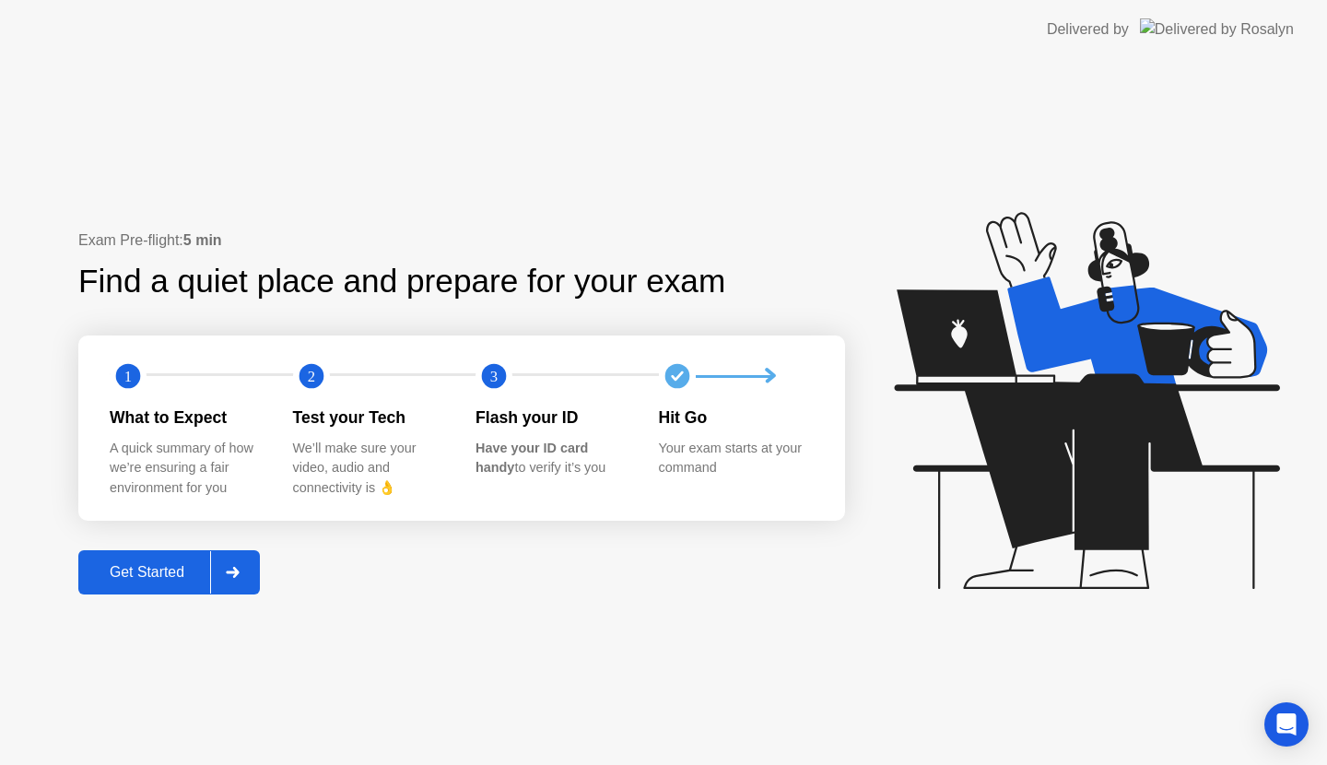
click at [156, 567] on div "Get Started" at bounding box center [147, 572] width 126 height 17
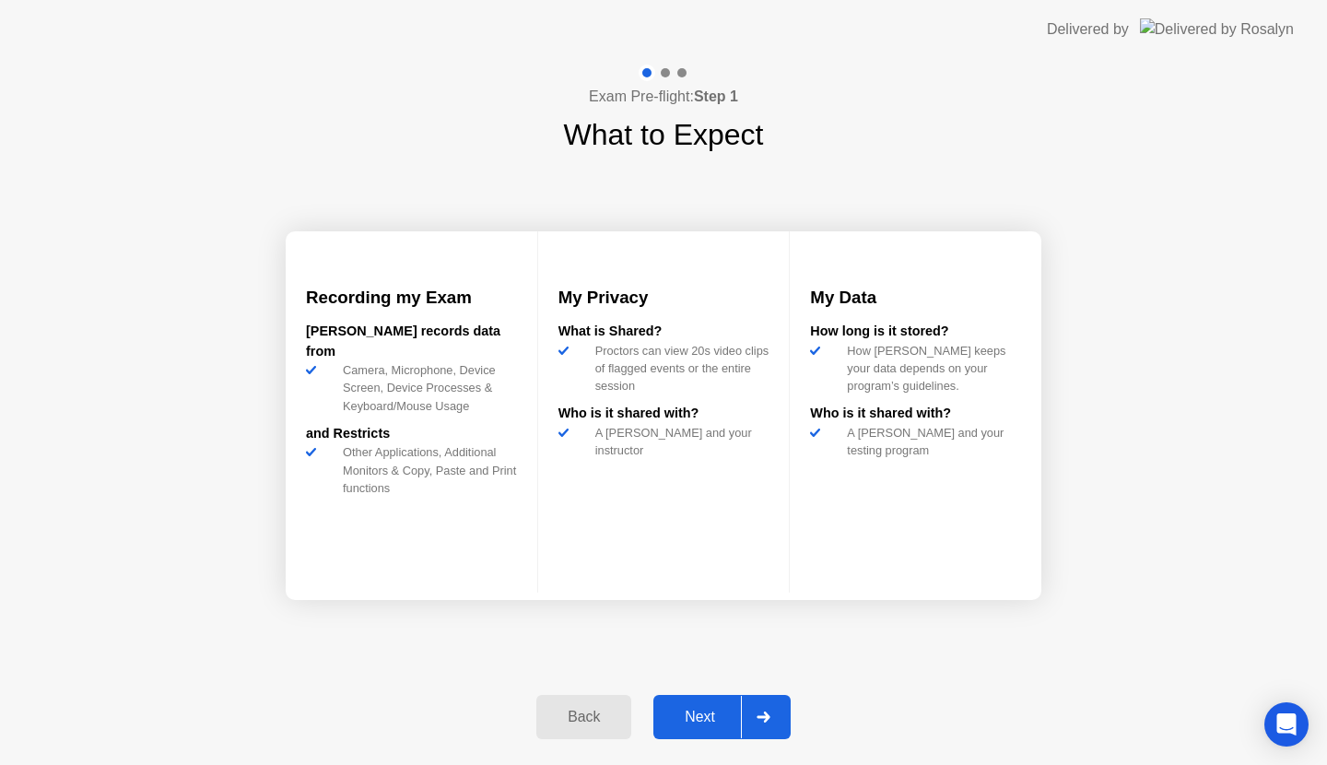
click at [711, 719] on div "Next" at bounding box center [700, 716] width 82 height 17
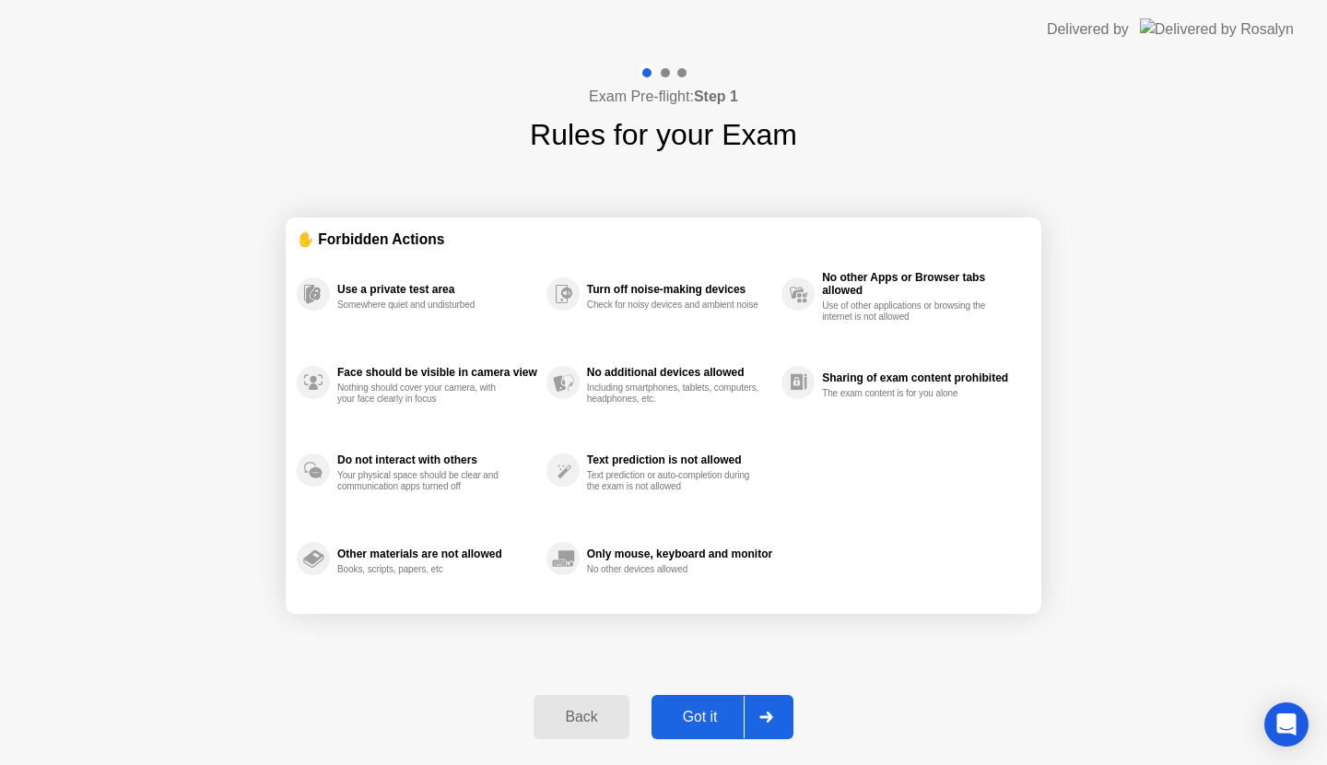
click at [711, 714] on div "Got it" at bounding box center [700, 716] width 87 height 17
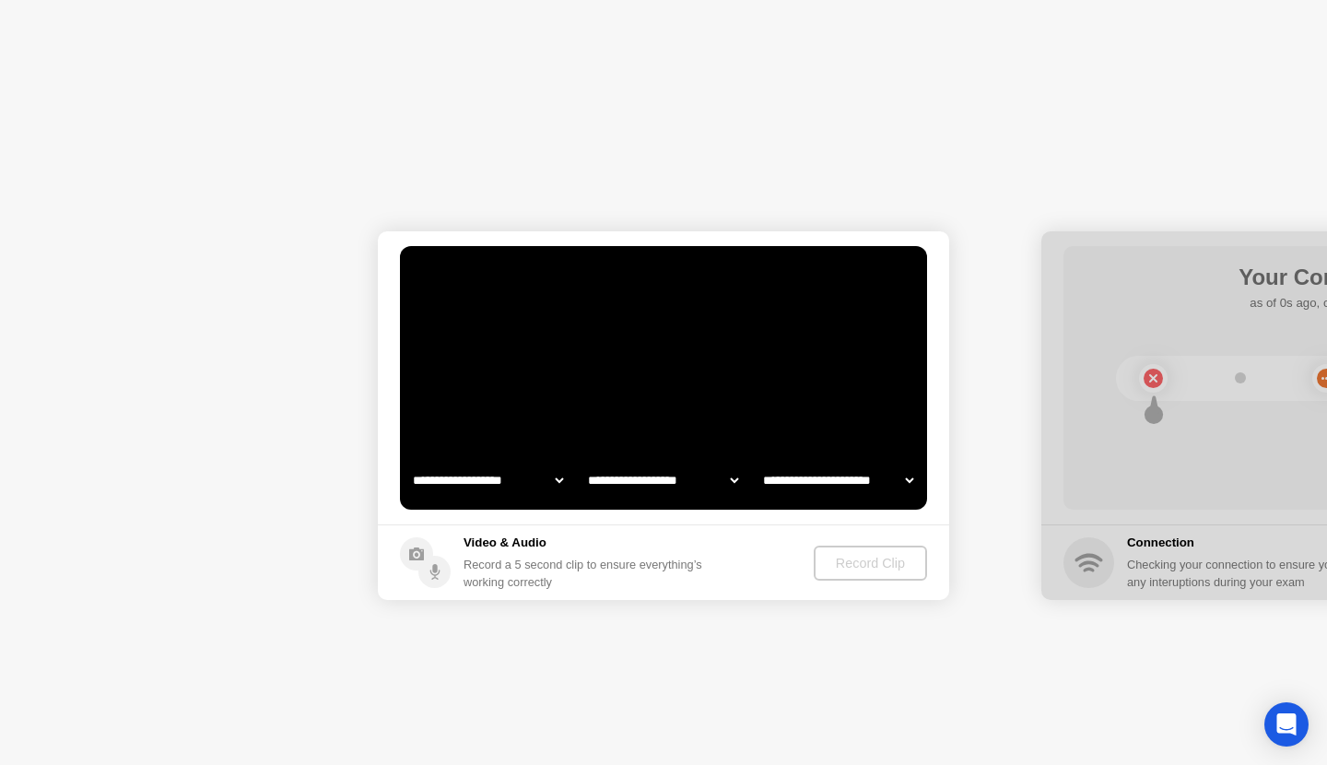
select select "**********"
select select "*******"
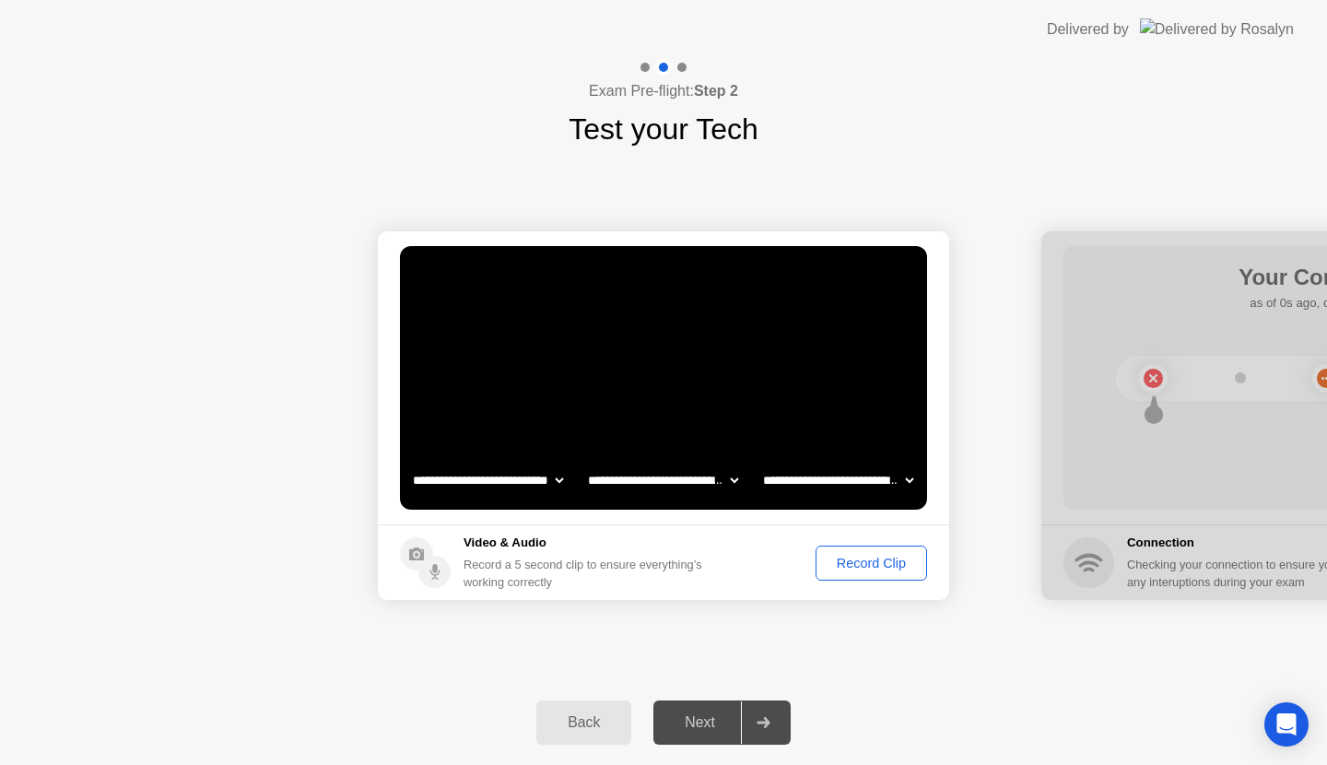
click at [872, 556] on div "Record Clip" at bounding box center [871, 562] width 99 height 15
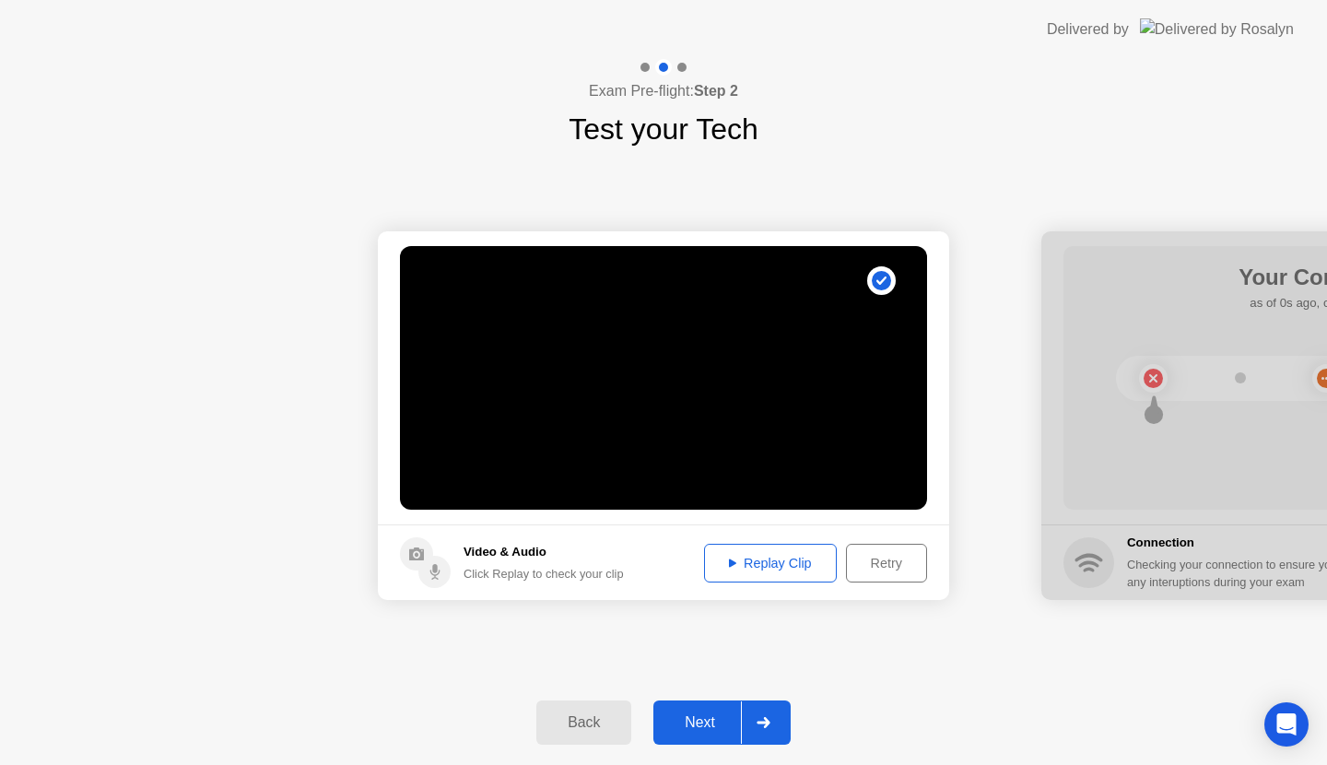
click at [713, 724] on div "Next" at bounding box center [700, 722] width 82 height 17
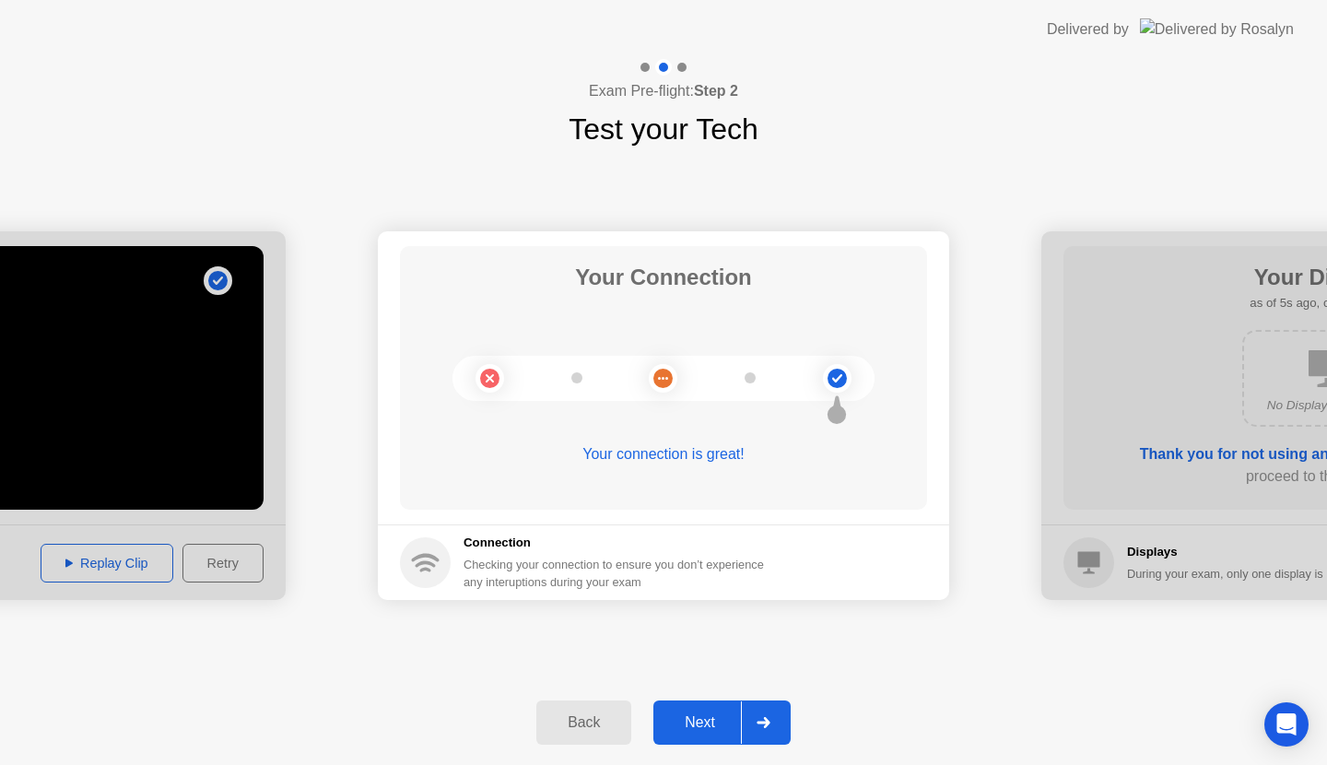
click at [691, 730] on div "Next" at bounding box center [700, 722] width 82 height 17
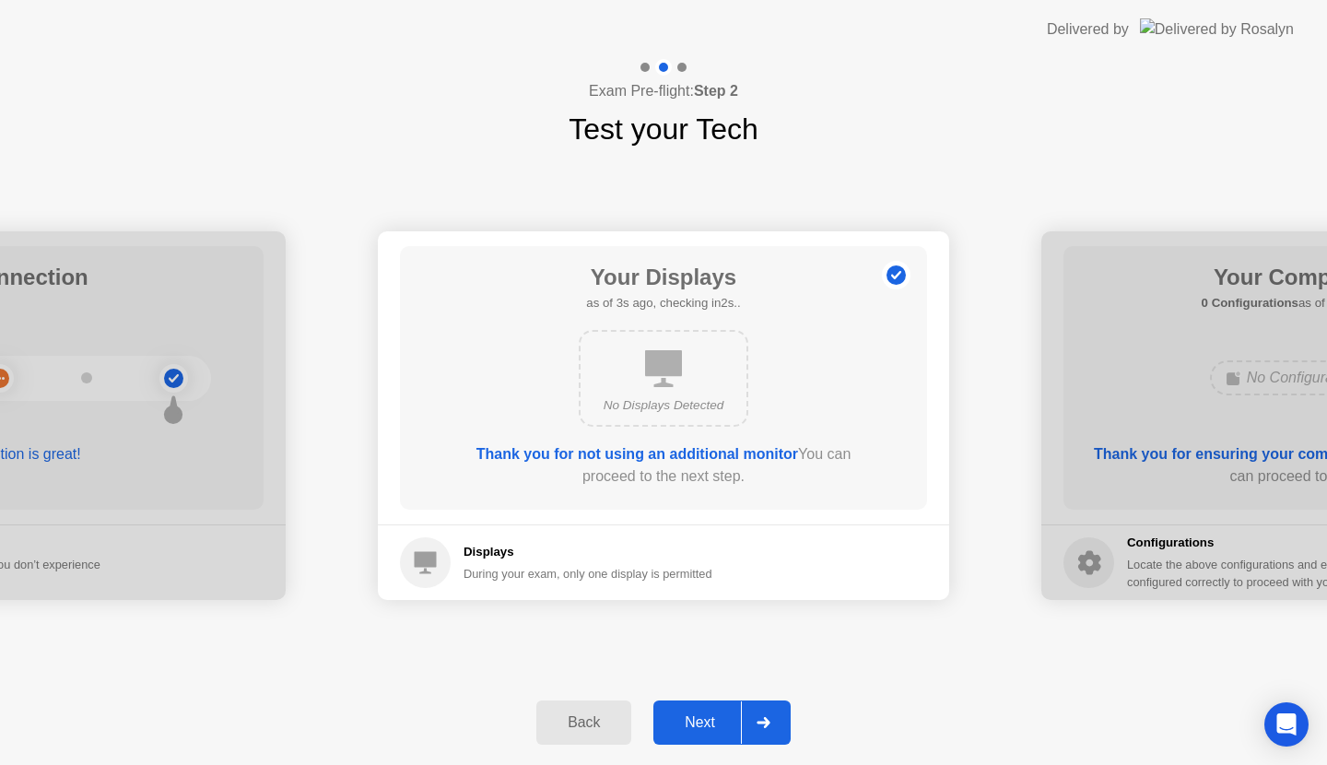
click at [715, 714] on div "Next" at bounding box center [700, 722] width 82 height 17
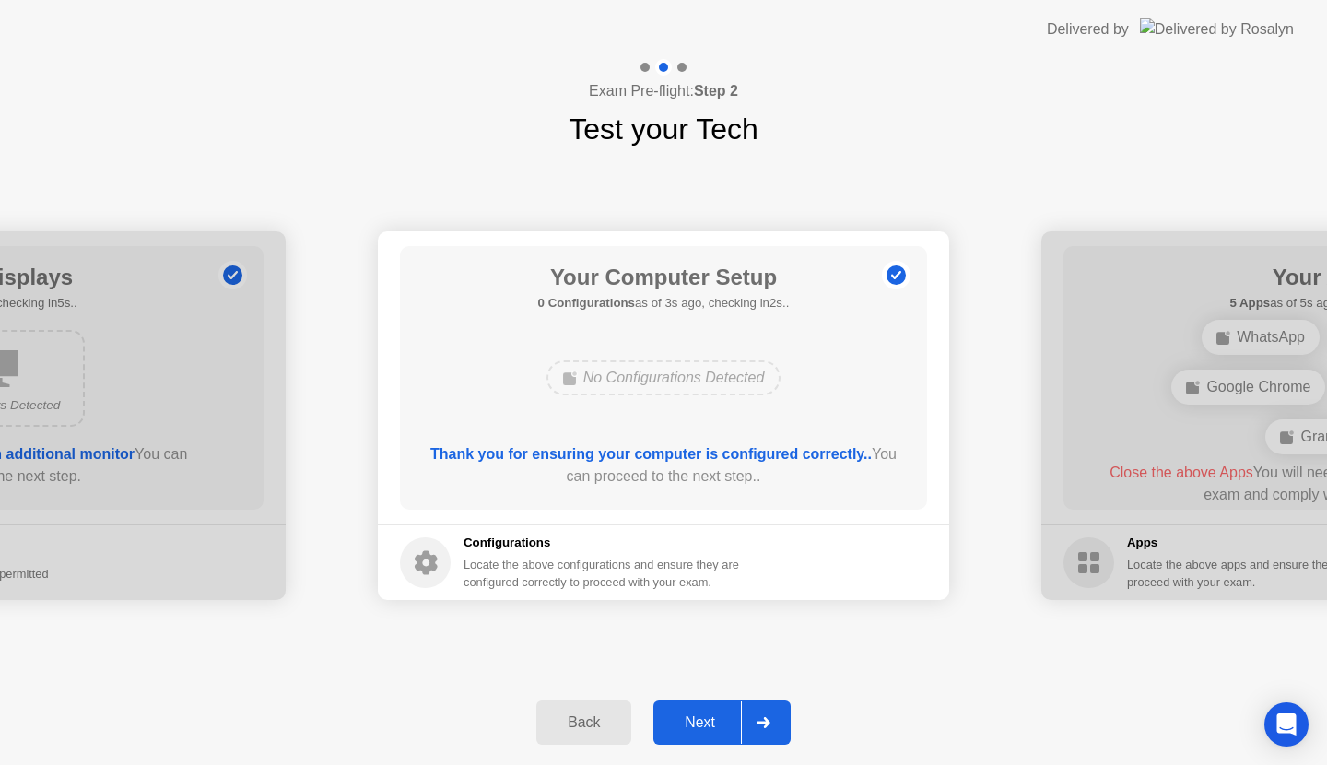
click at [709, 720] on div "Next" at bounding box center [700, 722] width 82 height 17
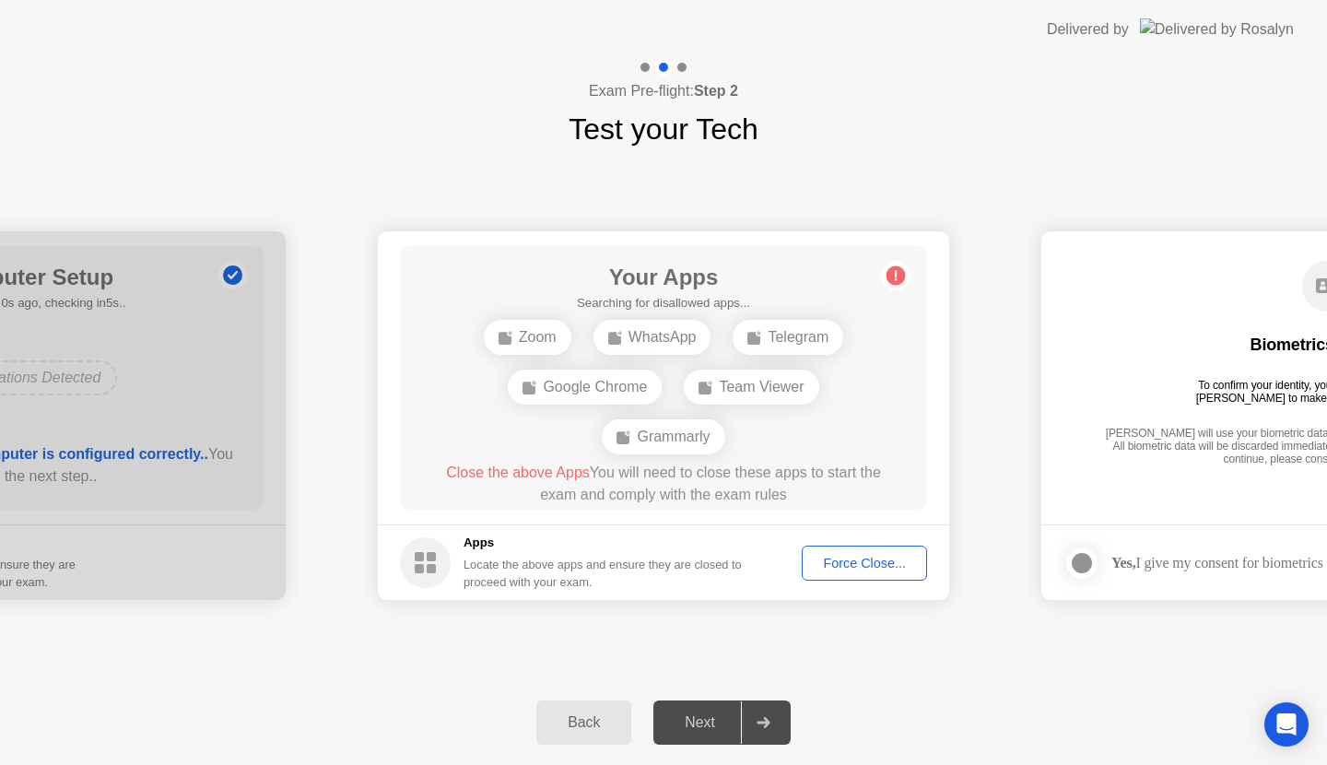
click at [895, 566] on div "Force Close..." at bounding box center [864, 562] width 112 height 15
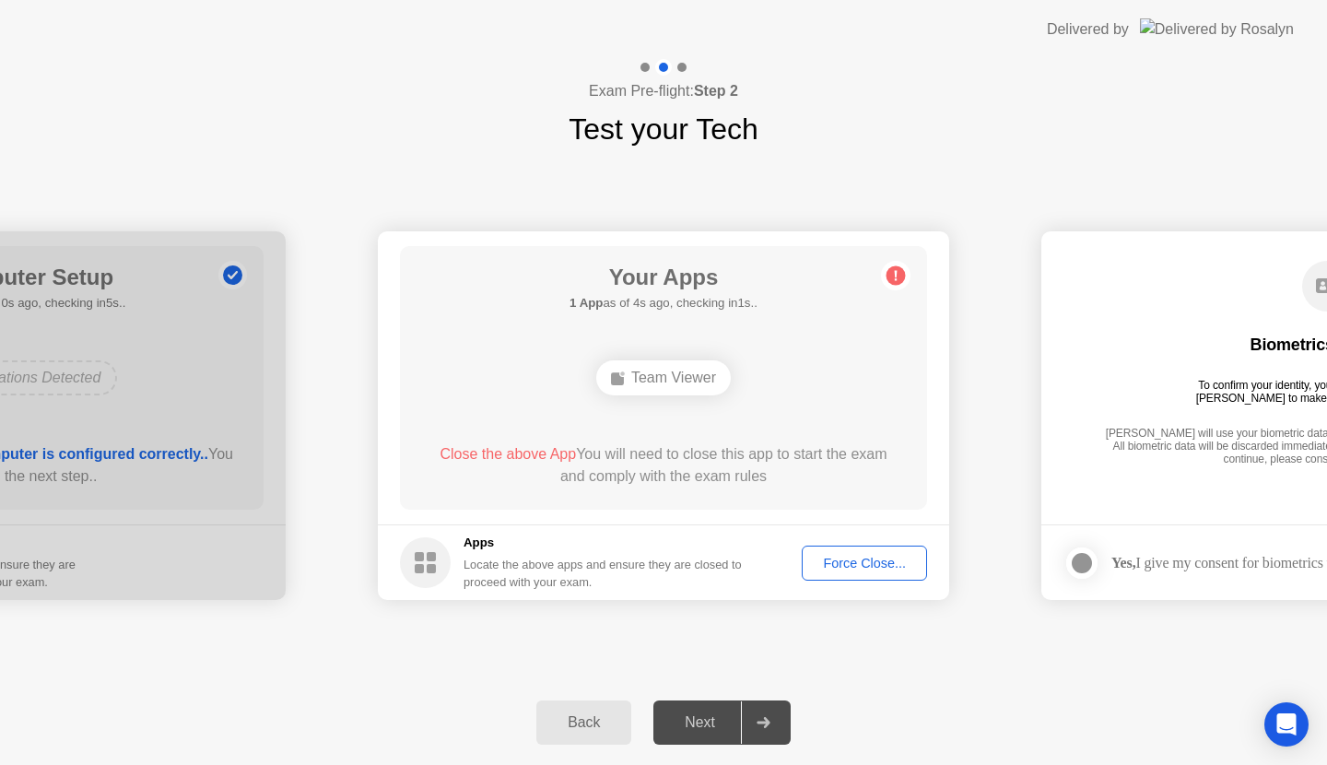
click at [682, 432] on div "Your Apps 1 App as of 4s ago, checking in1s.. Team Viewer Close the above App Y…" at bounding box center [663, 377] width 527 height 263
click at [867, 565] on div "Force Close..." at bounding box center [864, 562] width 112 height 15
click at [764, 637] on div "**********" at bounding box center [663, 415] width 1327 height 529
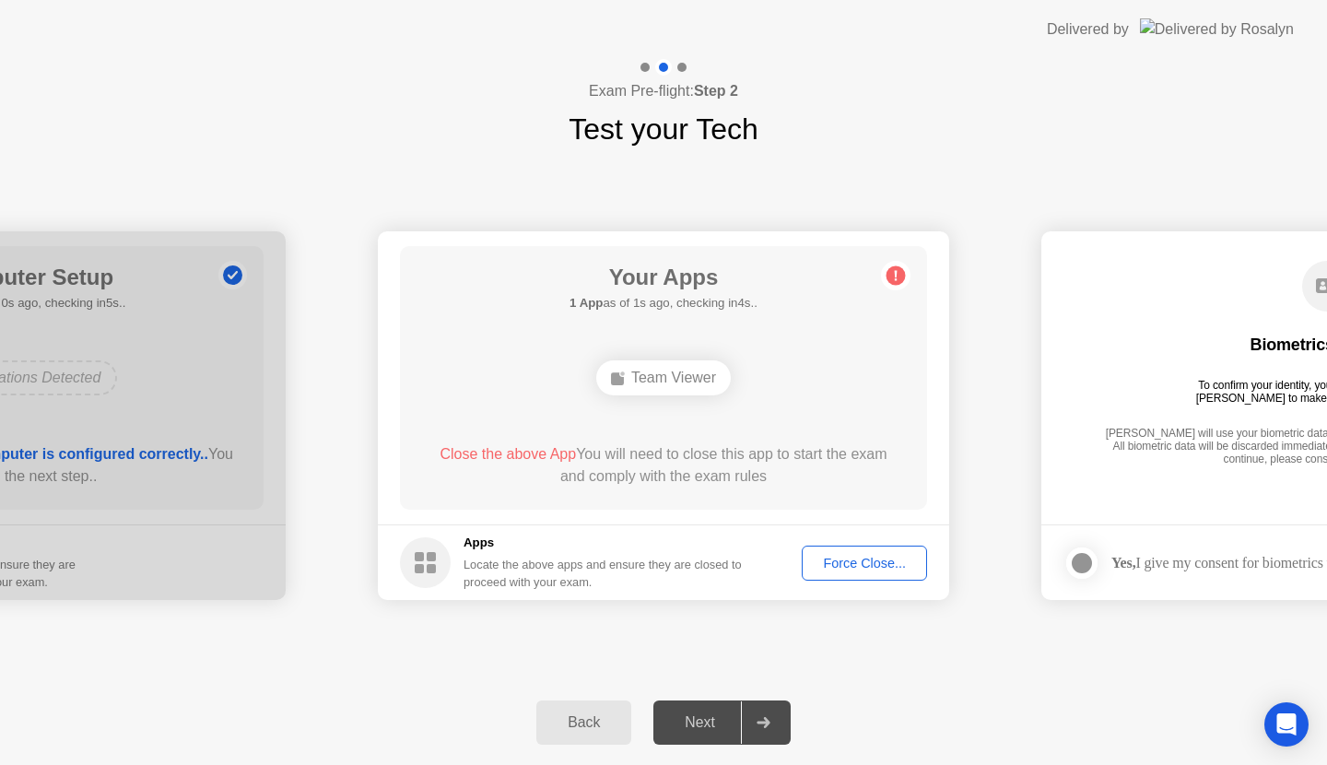
click at [495, 373] on div "Team Viewer" at bounding box center [663, 378] width 422 height 50
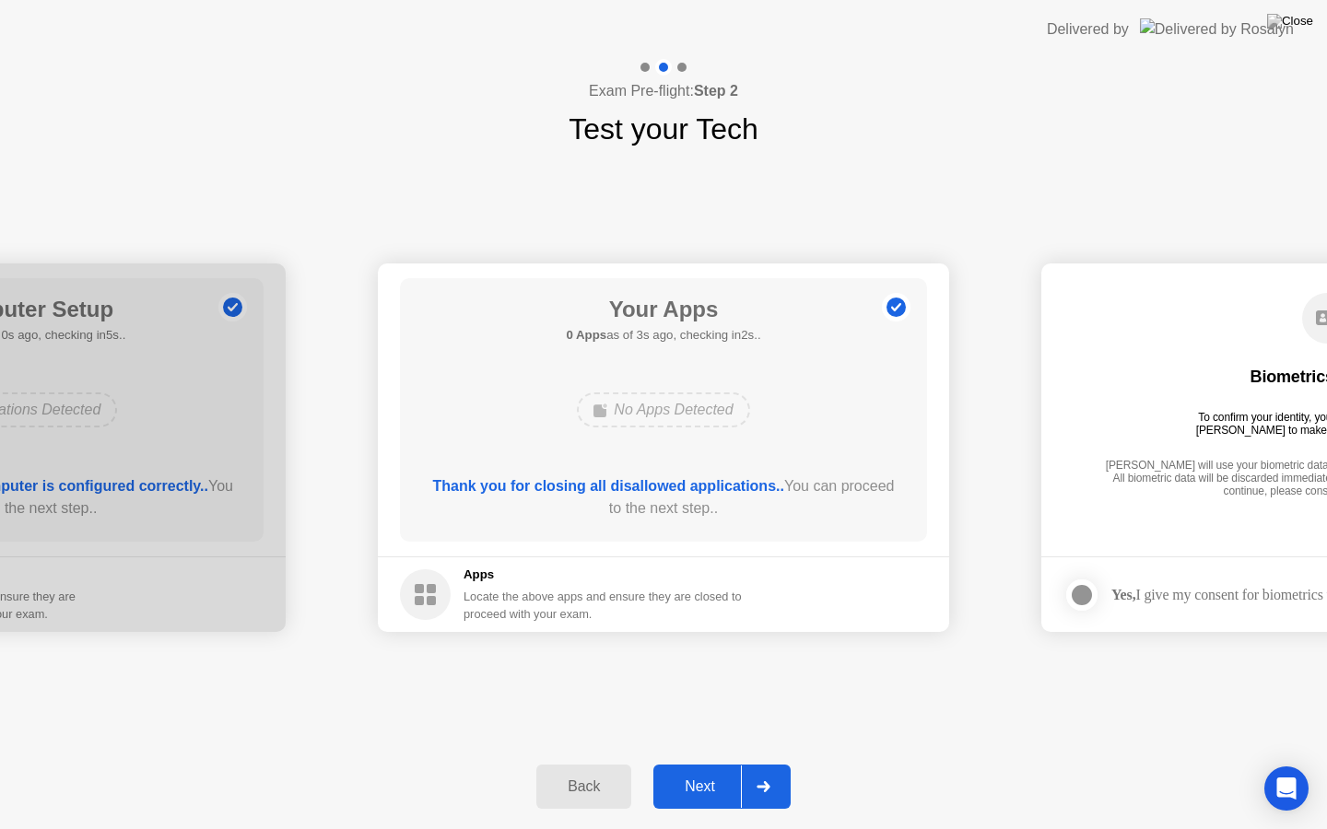
click at [710, 764] on div "Next" at bounding box center [700, 786] width 82 height 17
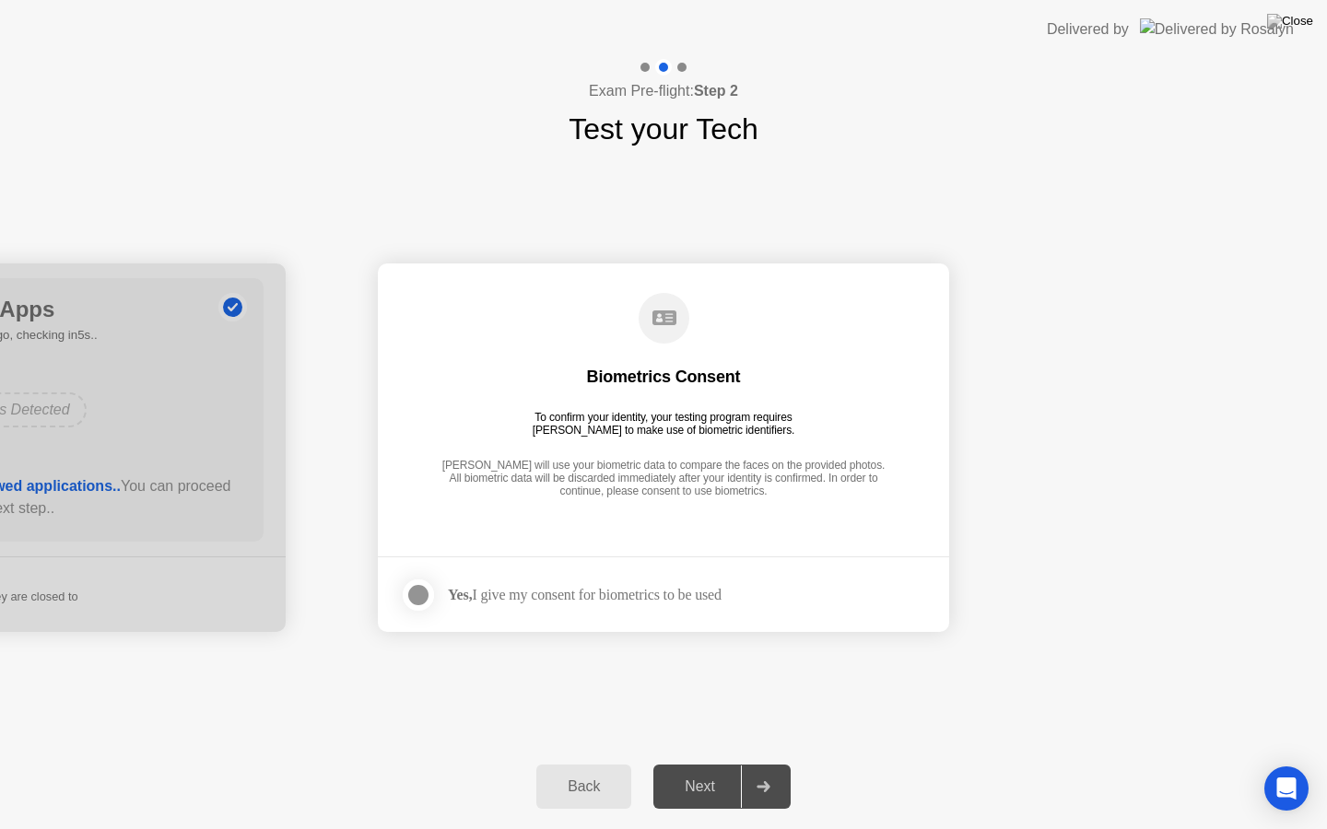
click at [578, 591] on div "Yes, I give my consent for biometrics to be used" at bounding box center [585, 595] width 274 height 18
click at [407, 598] on div at bounding box center [418, 595] width 22 height 22
click at [724, 764] on div "Next" at bounding box center [700, 786] width 82 height 17
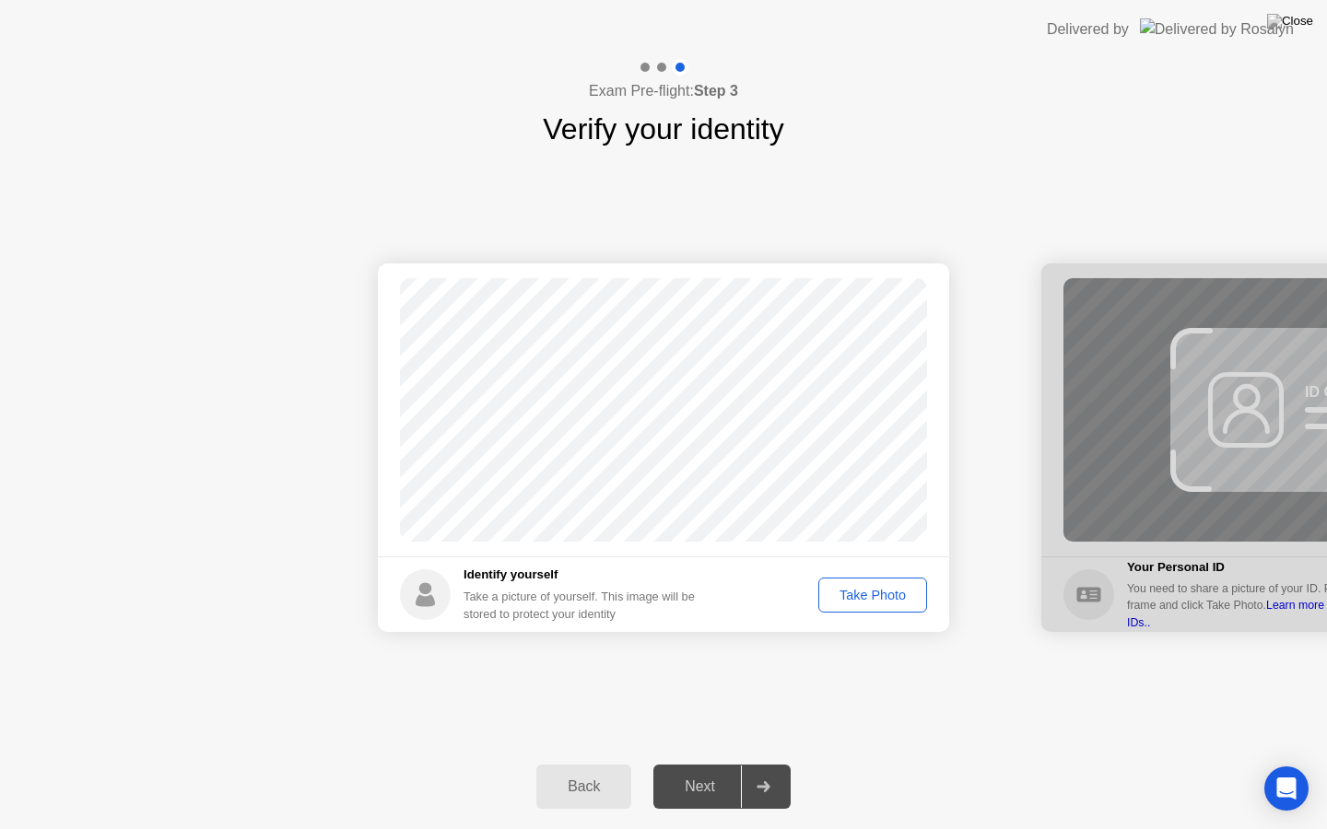
click at [862, 602] on div "Take Photo" at bounding box center [872, 595] width 96 height 15
click at [711, 764] on div "Next" at bounding box center [700, 786] width 82 height 17
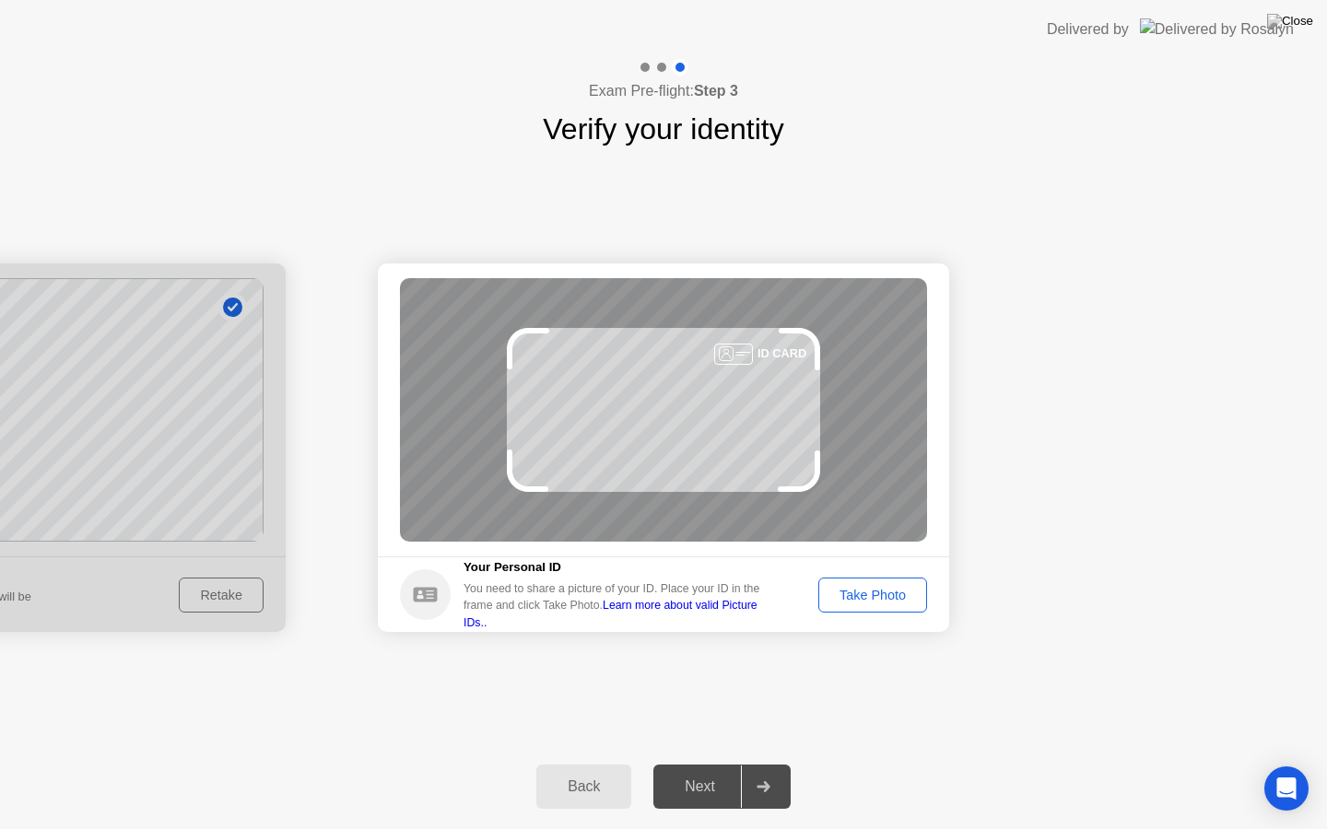
click at [885, 593] on div "Take Photo" at bounding box center [872, 595] width 96 height 15
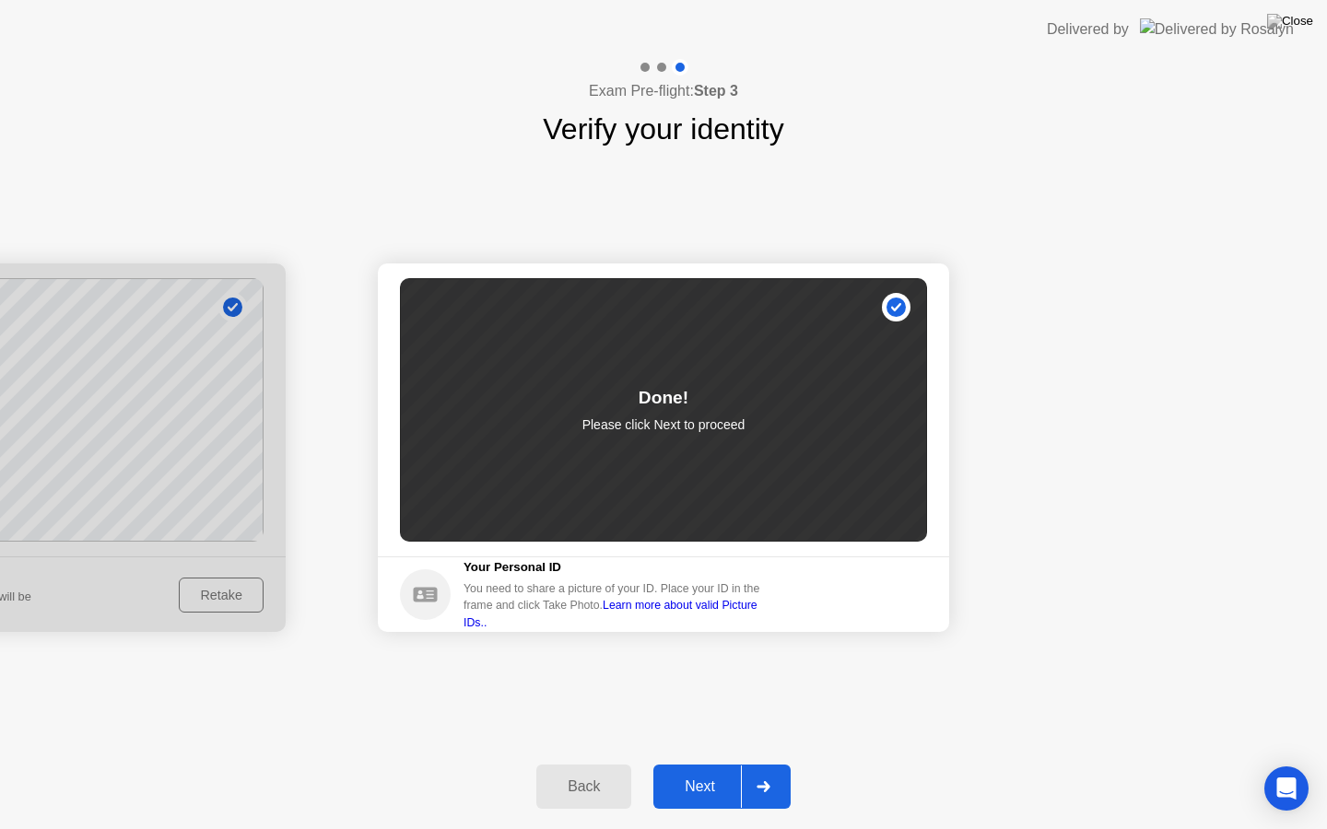
click at [707, 764] on div "Next" at bounding box center [700, 786] width 82 height 17
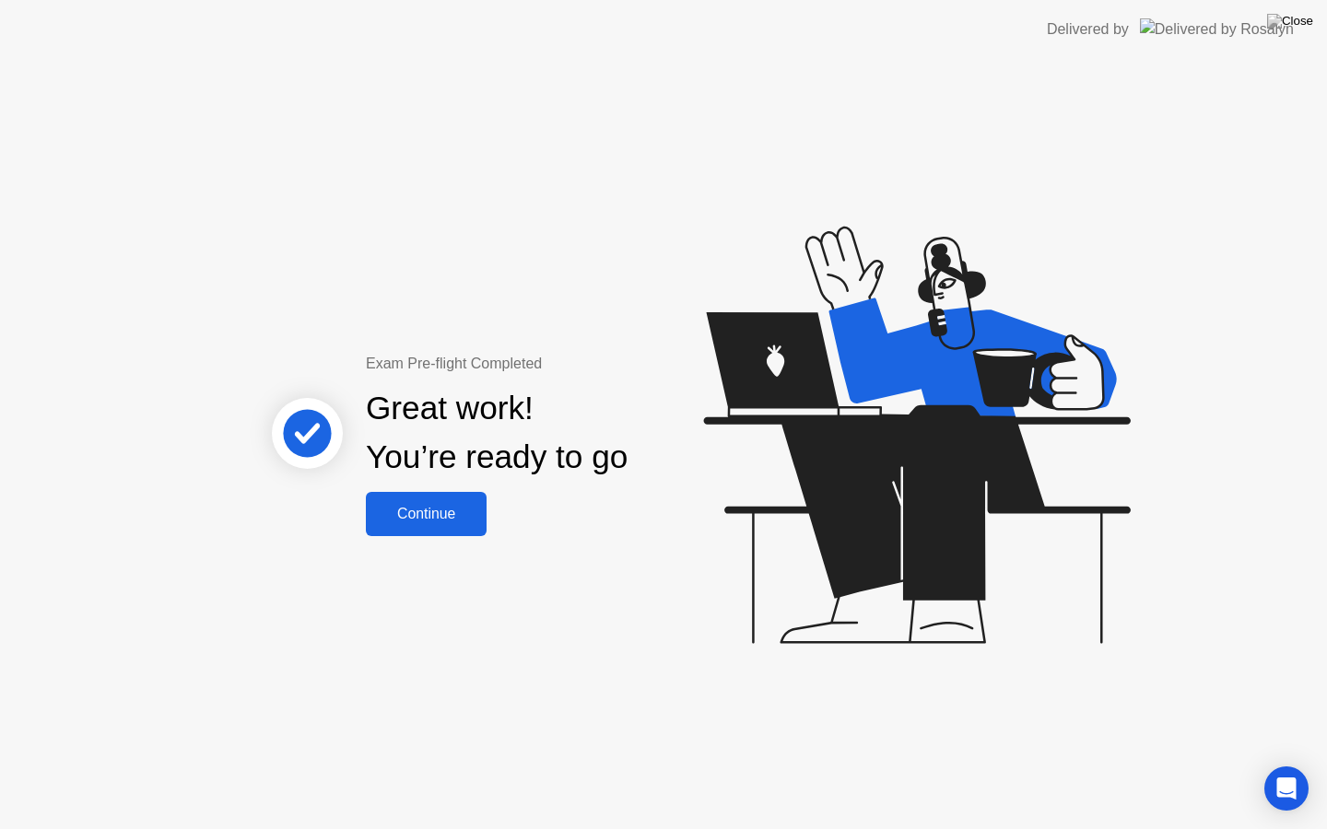
click at [436, 507] on div "Continue" at bounding box center [426, 514] width 110 height 17
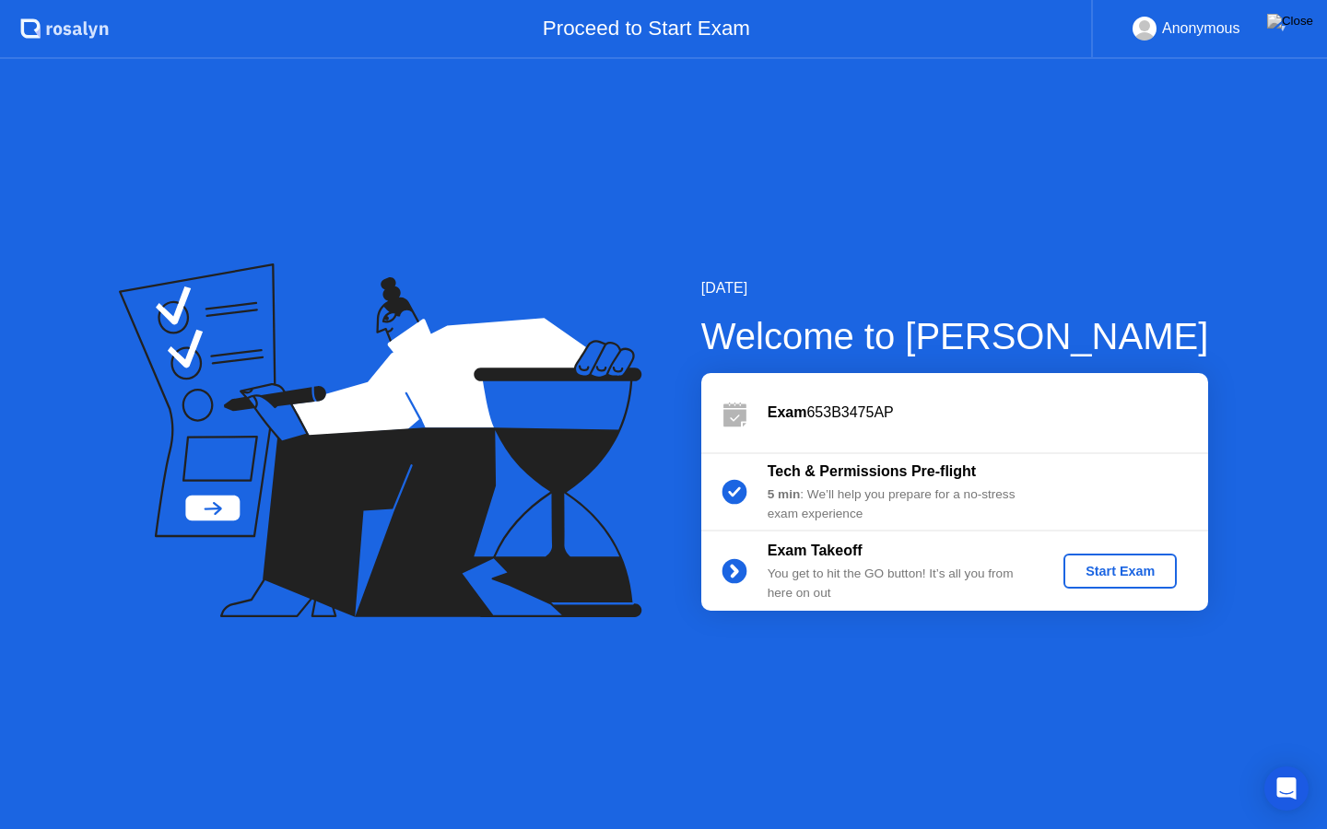
click at [1123, 574] on div "Start Exam" at bounding box center [1119, 571] width 99 height 15
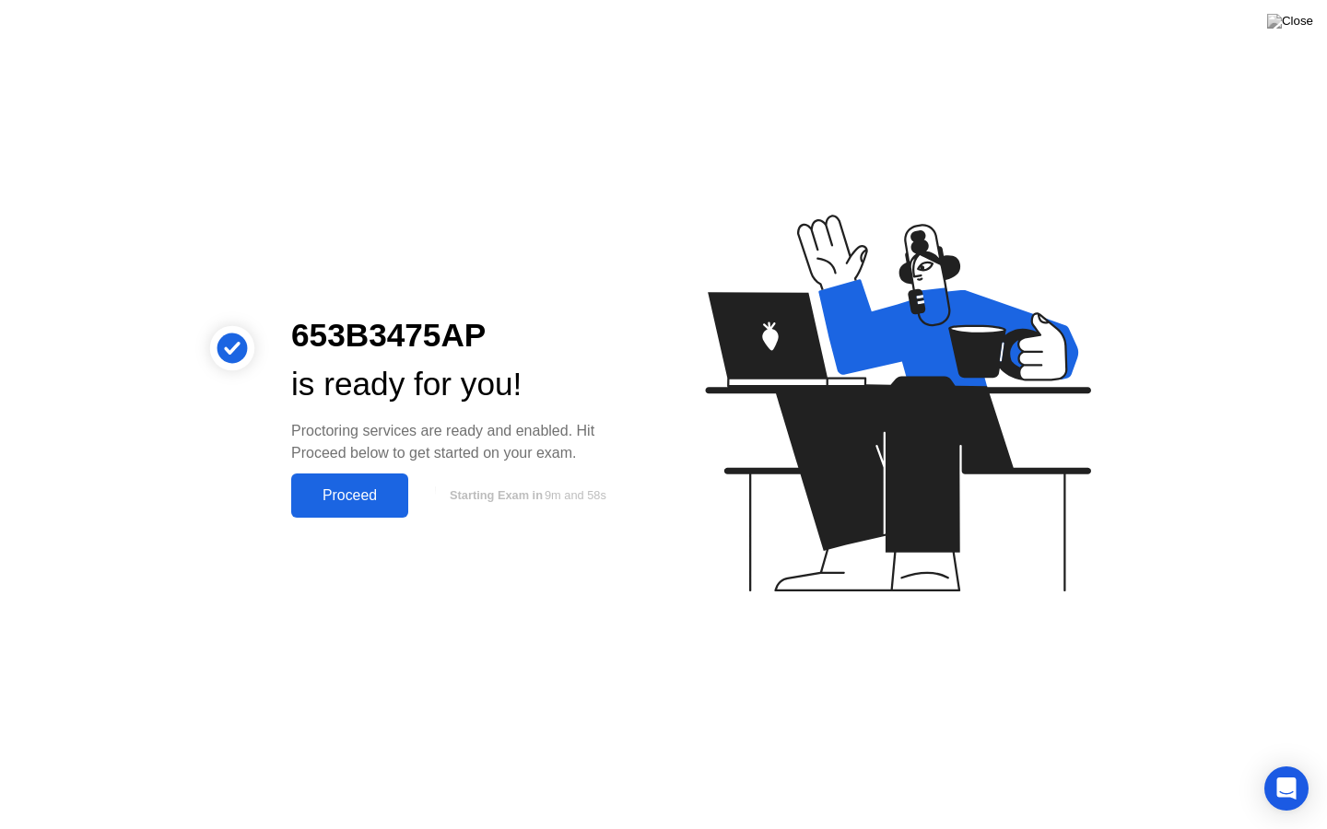
click at [378, 497] on div "Proceed" at bounding box center [350, 495] width 106 height 17
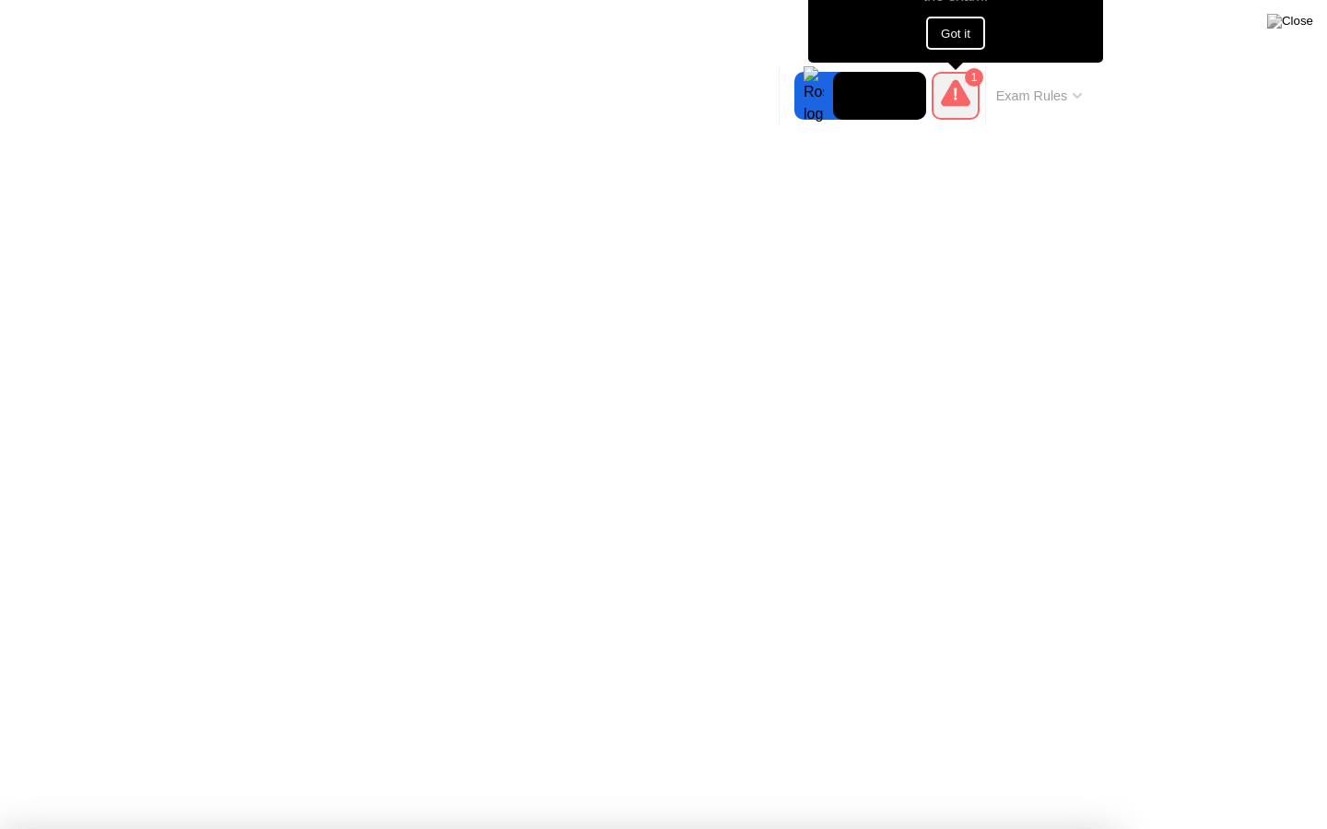
click at [954, 37] on button "Got it" at bounding box center [955, 33] width 59 height 33
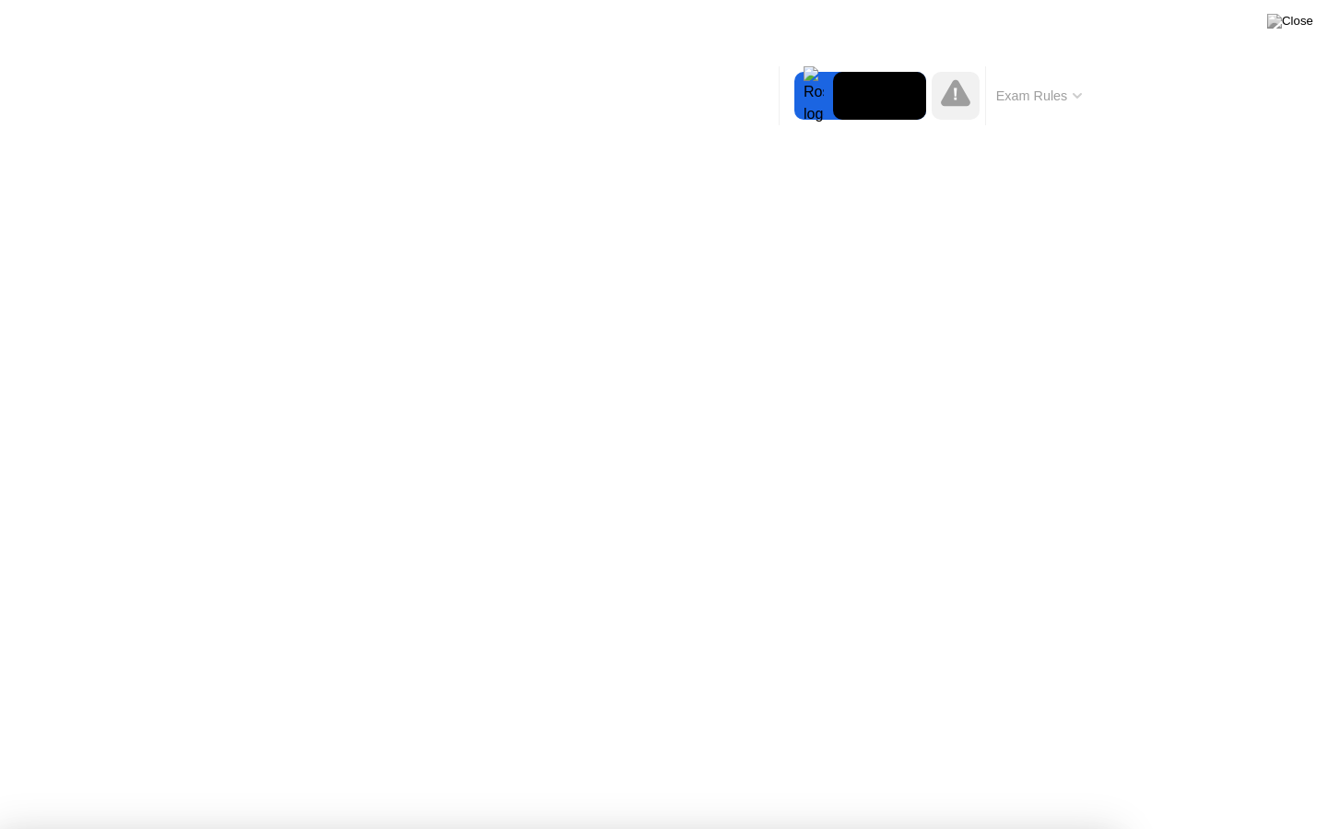
click at [963, 88] on icon at bounding box center [955, 92] width 29 height 29
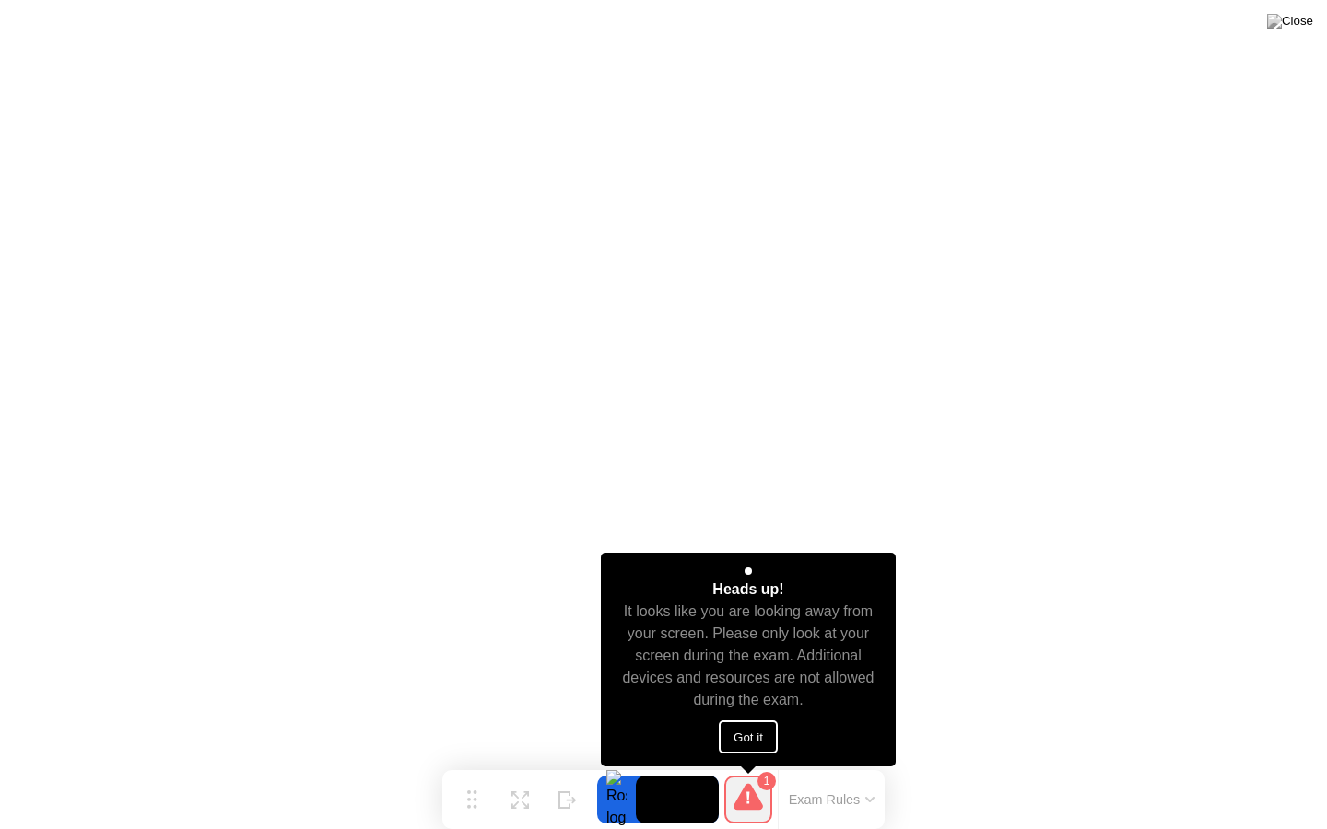
click at [754, 739] on button "Got it" at bounding box center [748, 736] width 59 height 33
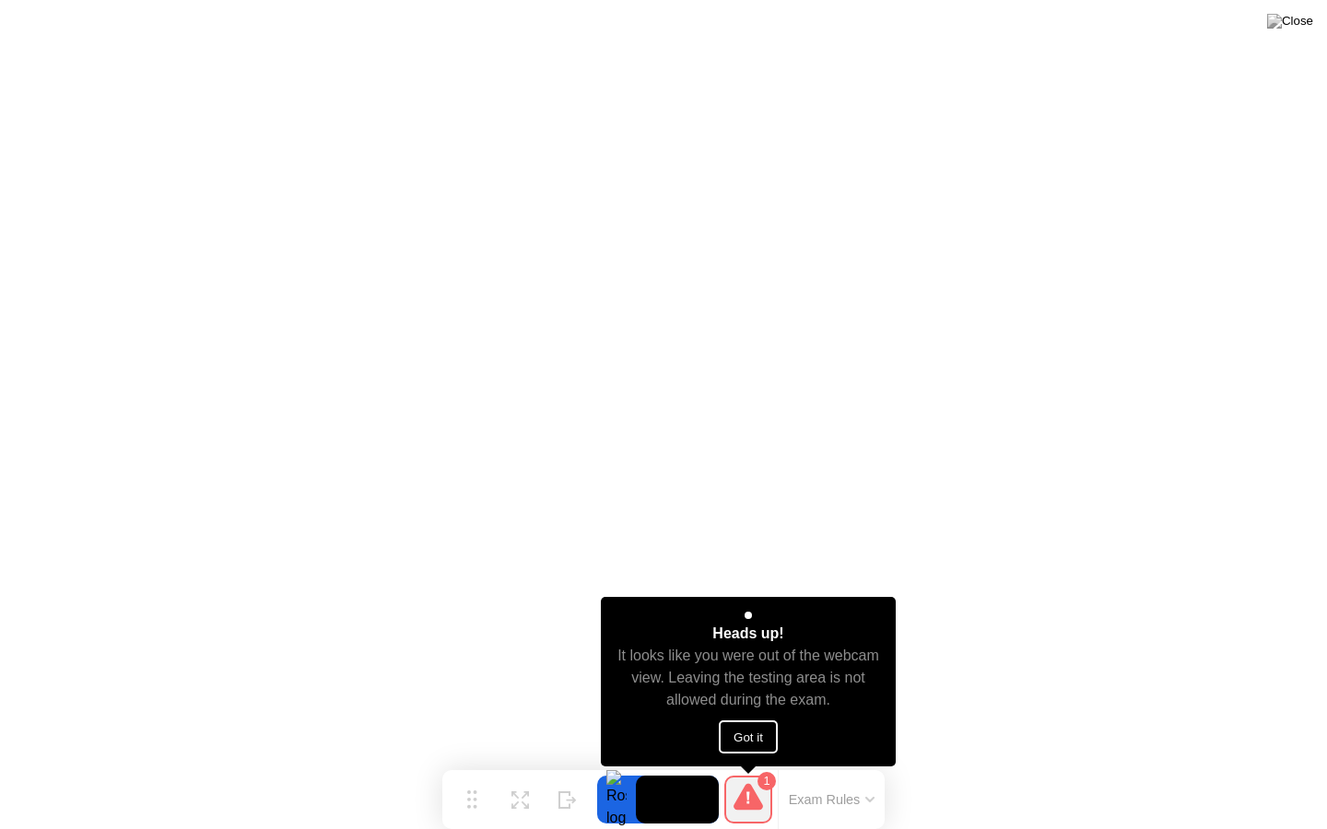
click at [762, 731] on button "Got it" at bounding box center [748, 736] width 59 height 33
